Goal: Task Accomplishment & Management: Manage account settings

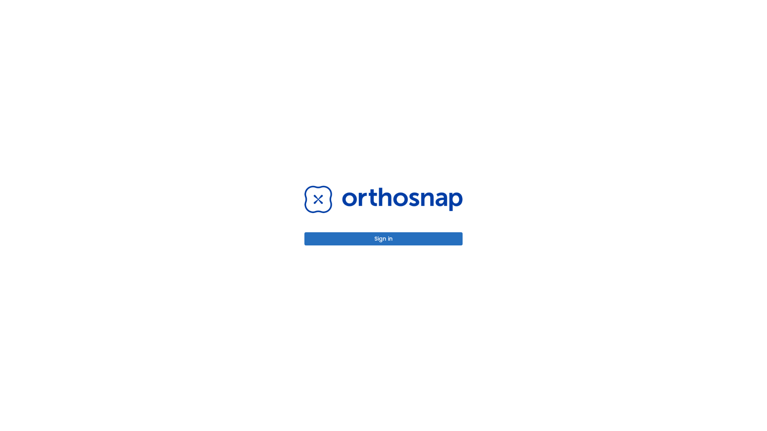
click at [384, 239] on button "Sign in" at bounding box center [383, 238] width 158 height 13
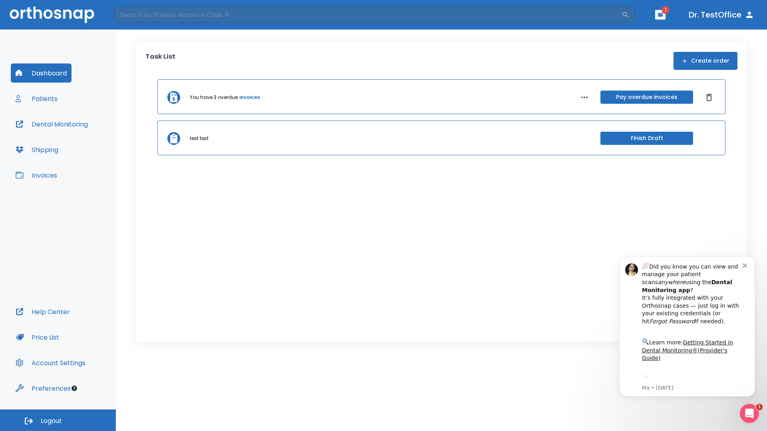
click at [58, 421] on span "Logout" at bounding box center [51, 421] width 21 height 9
